Goal: Information Seeking & Learning: Compare options

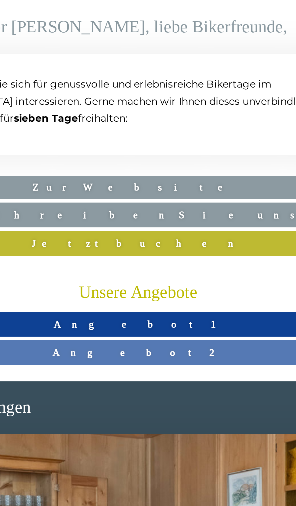
click at [167, 223] on link "Angebot 1" at bounding box center [147, 224] width 217 height 11
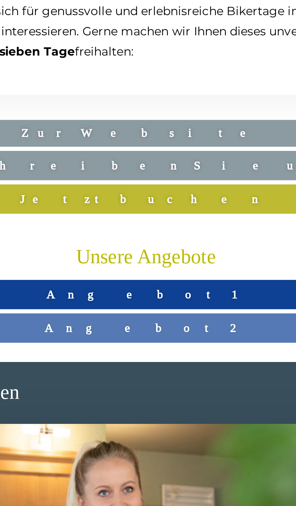
click at [155, 310] on link "Angebot 2" at bounding box center [147, 307] width 217 height 11
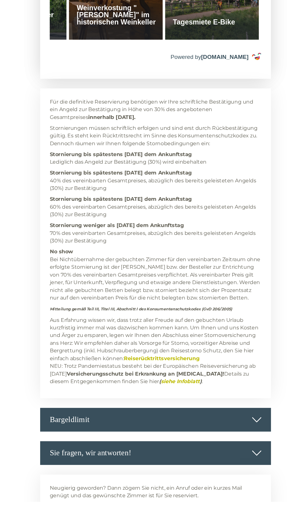
scroll to position [1850, 0]
